Goal: Information Seeking & Learning: Check status

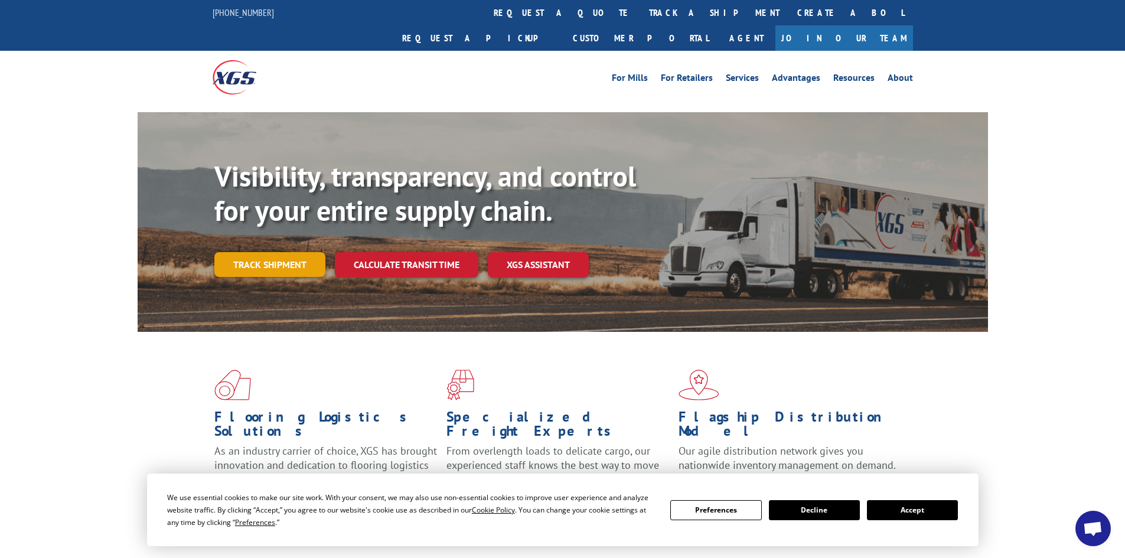
click at [243, 252] on link "Track shipment" at bounding box center [269, 264] width 111 height 25
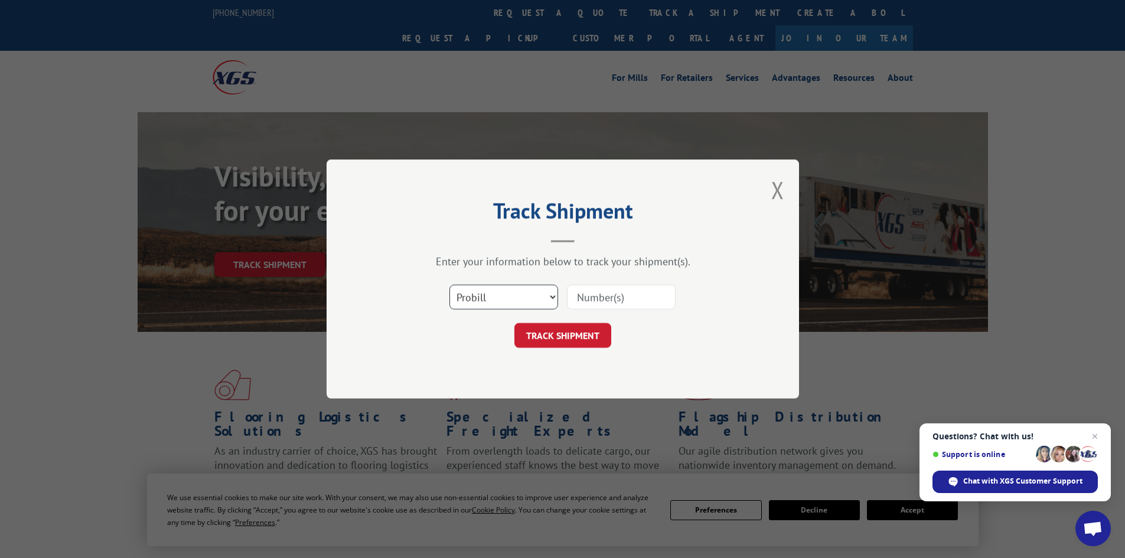
click at [483, 294] on select "Select category... Probill BOL PO" at bounding box center [504, 297] width 109 height 25
select select "bol"
click at [450, 285] on select "Select category... Probill BOL PO" at bounding box center [504, 297] width 109 height 25
click at [638, 300] on input at bounding box center [621, 297] width 109 height 25
paste input "5524016"
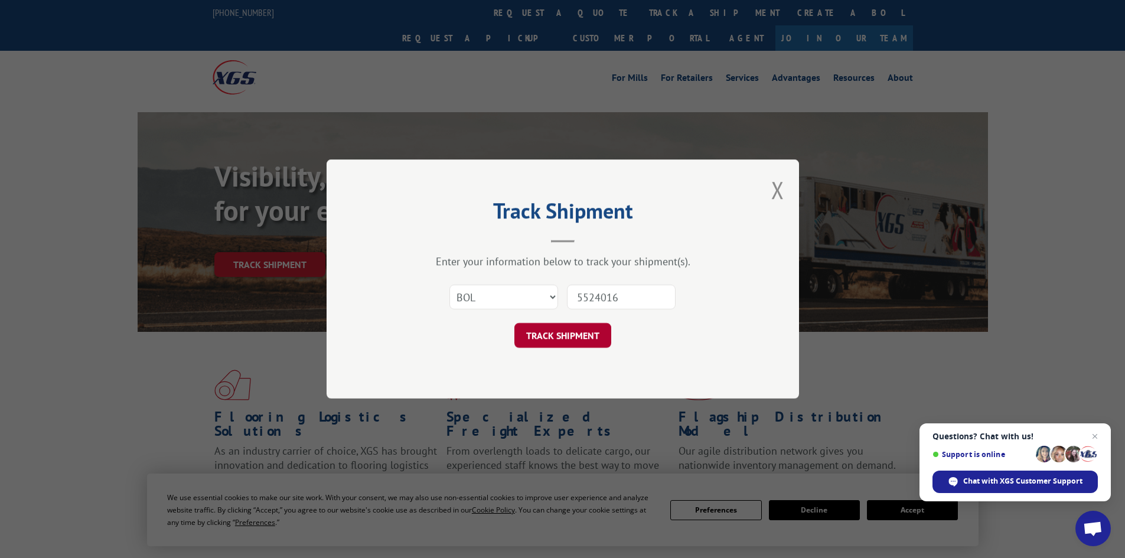
type input "5524016"
click at [583, 332] on button "TRACK SHIPMENT" at bounding box center [563, 335] width 97 height 25
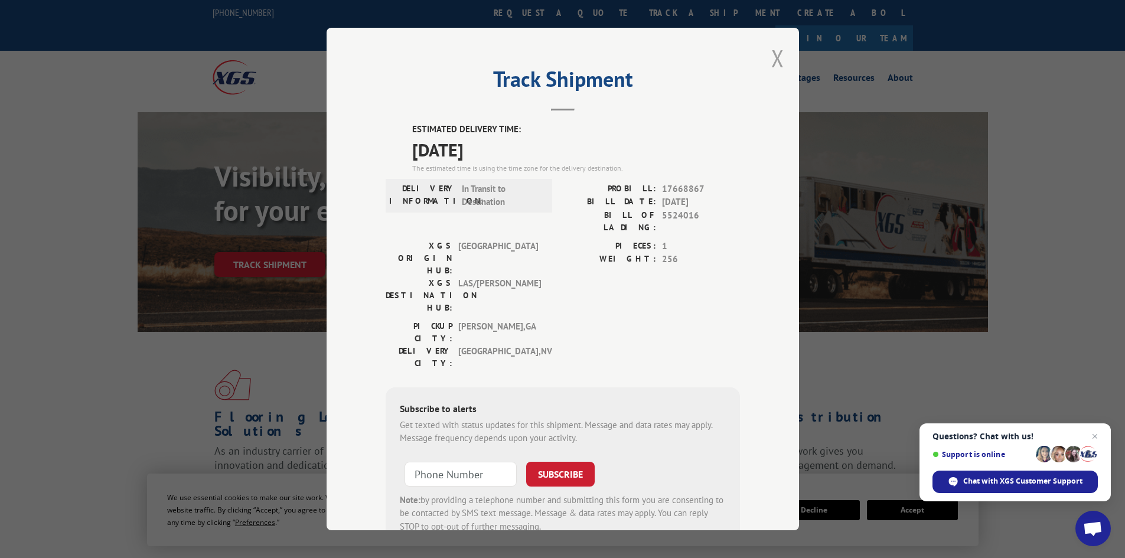
click at [772, 50] on button "Close modal" at bounding box center [778, 58] width 13 height 31
